Goal: Check status: Check status

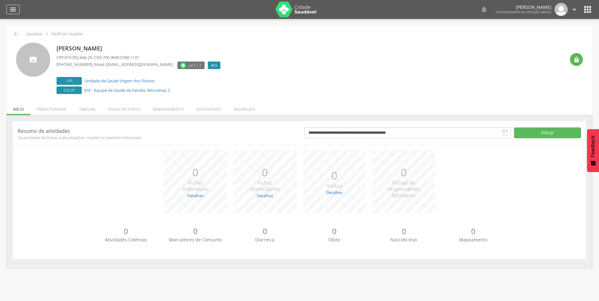
click at [16, 8] on icon "" at bounding box center [13, 10] width 8 height 8
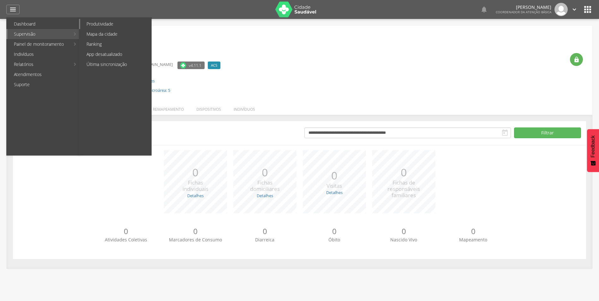
click at [104, 23] on link "Produtividade" at bounding box center [115, 24] width 71 height 10
type input "**********"
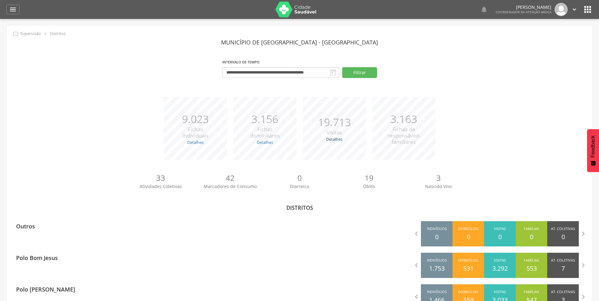
click at [336, 140] on link "Detalhes" at bounding box center [334, 139] width 16 height 6
click at [266, 143] on link "Detalhes" at bounding box center [265, 143] width 16 height 6
click at [195, 142] on link "Detalhes" at bounding box center [195, 143] width 16 height 6
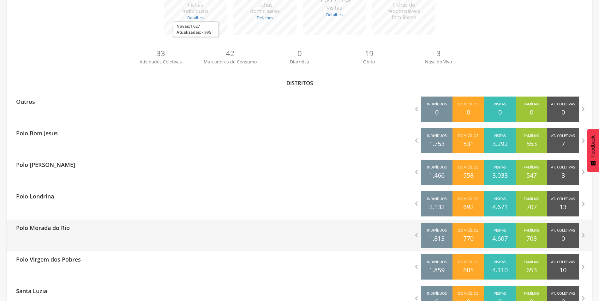
scroll to position [149, 0]
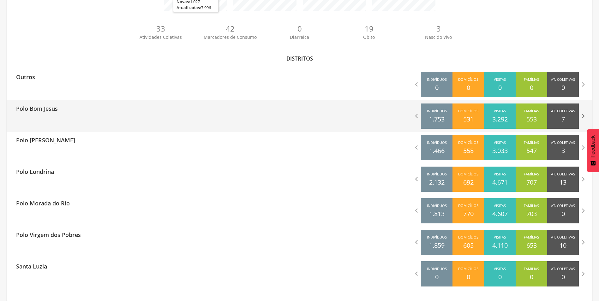
click at [585, 117] on icon "" at bounding box center [583, 116] width 9 height 9
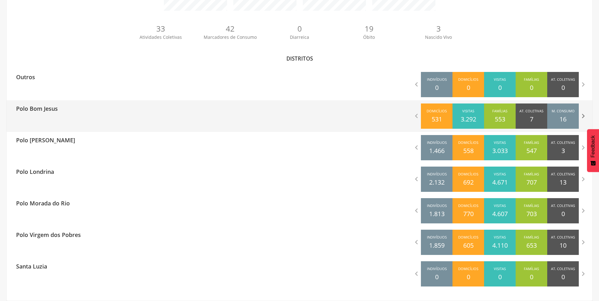
click at [585, 117] on icon "" at bounding box center [583, 116] width 9 height 9
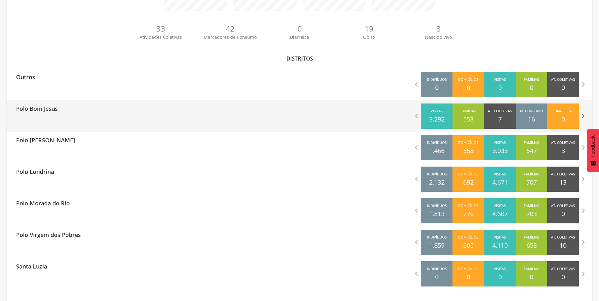
click at [584, 114] on icon "" at bounding box center [583, 116] width 9 height 9
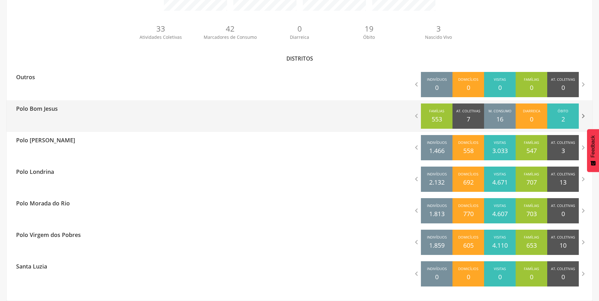
click at [583, 114] on icon "" at bounding box center [583, 116] width 9 height 9
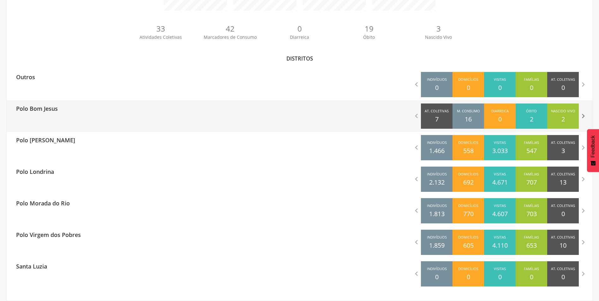
click at [583, 114] on icon "" at bounding box center [583, 116] width 9 height 9
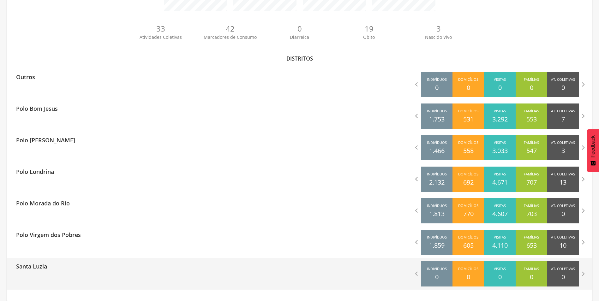
click at [42, 265] on p "Santa Luzia" at bounding box center [31, 264] width 31 height 13
type input "**********"
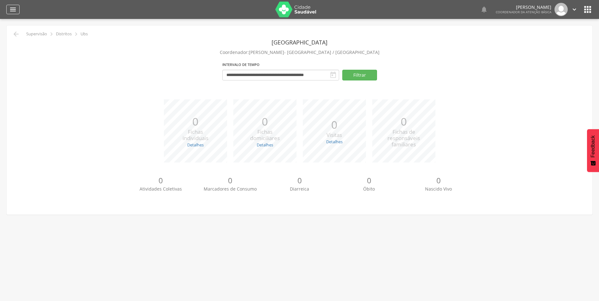
click at [12, 9] on icon "" at bounding box center [13, 10] width 8 height 8
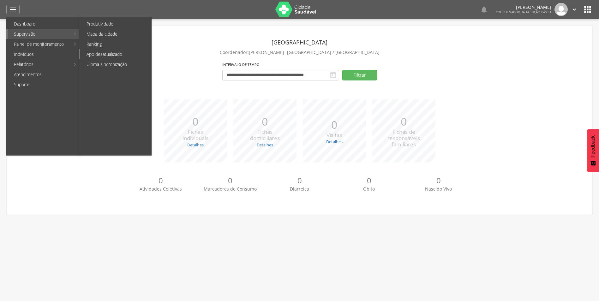
click at [113, 55] on link "App desatualizado" at bounding box center [115, 54] width 71 height 10
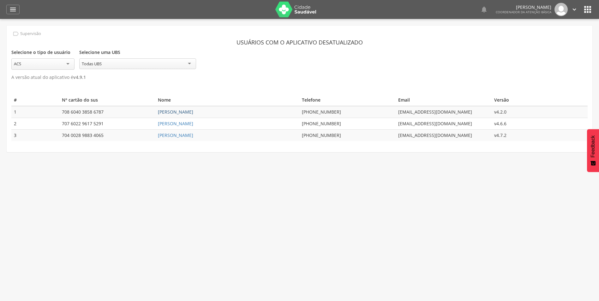
click at [184, 111] on link "[PERSON_NAME]" at bounding box center [175, 112] width 35 height 6
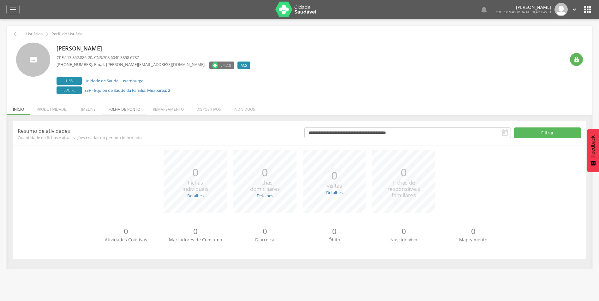
click at [116, 107] on li "Folha de ponto" at bounding box center [124, 107] width 45 height 15
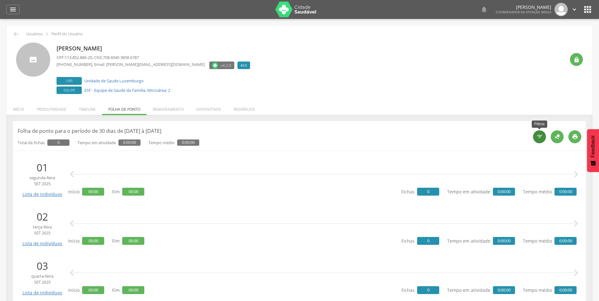
click at [540, 139] on icon "" at bounding box center [540, 137] width 6 height 6
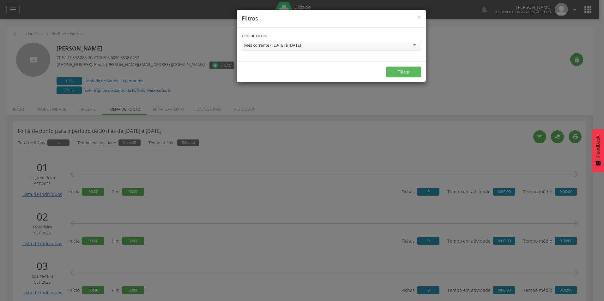
click at [416, 44] on div "Mês corrente - [DATE] à [DATE]" at bounding box center [331, 45] width 179 height 11
click at [397, 72] on button "Filtrar" at bounding box center [403, 72] width 35 height 11
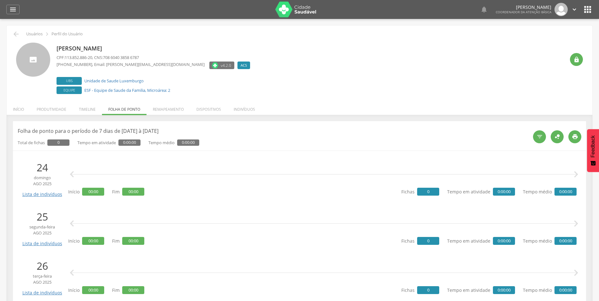
click at [585, 9] on icon "" at bounding box center [588, 9] width 10 height 10
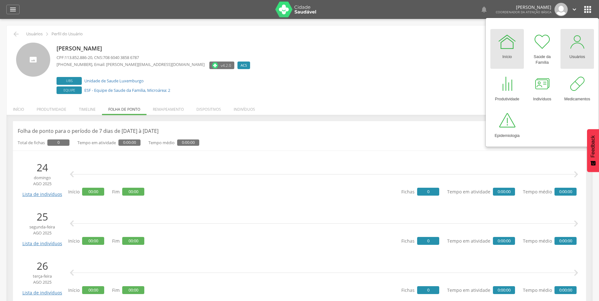
click at [578, 47] on div at bounding box center [577, 41] width 19 height 19
